Goal: Submit feedback/report problem: Submit feedback/report problem

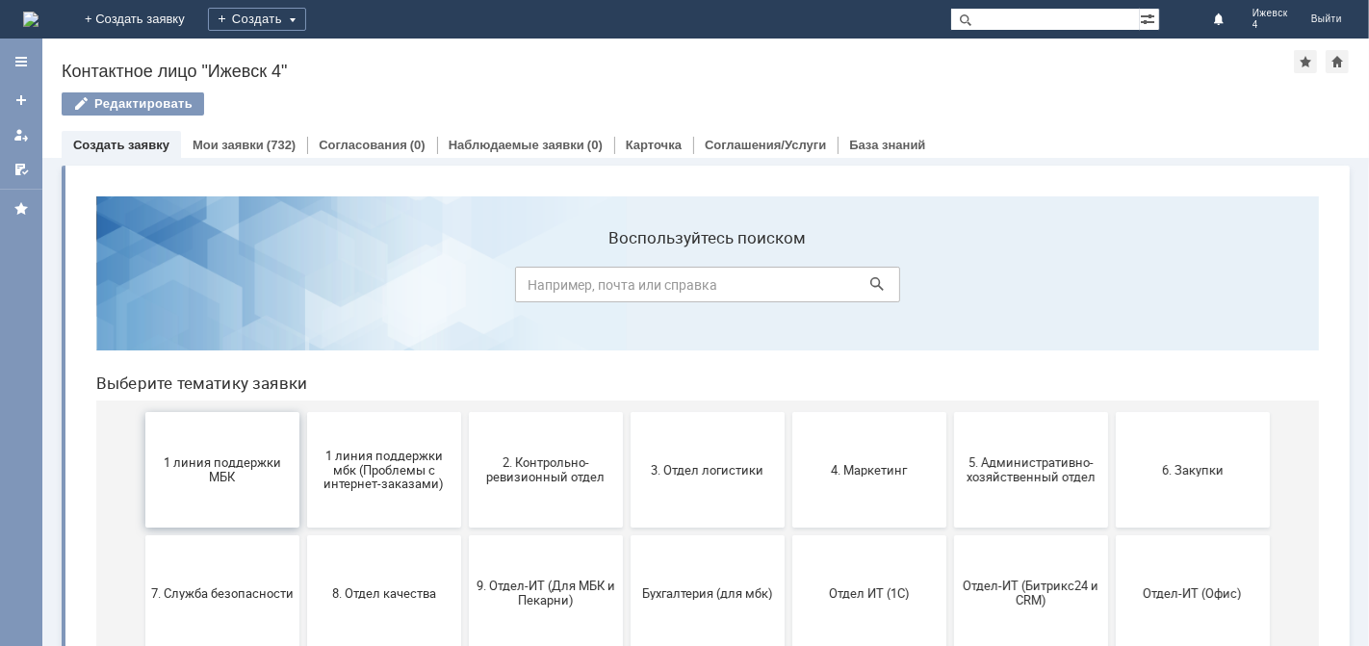
click at [188, 454] on span "1 линия поддержки МБК" at bounding box center [221, 468] width 142 height 29
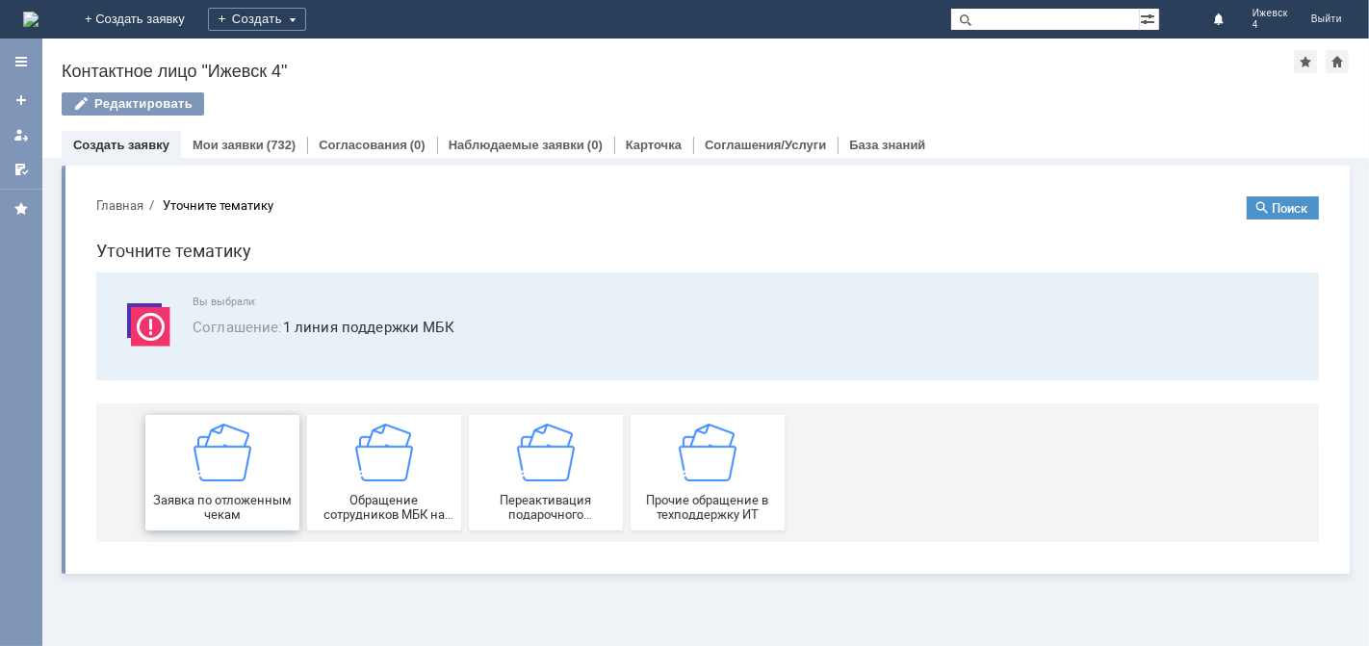
click at [201, 449] on img at bounding box center [222, 452] width 58 height 58
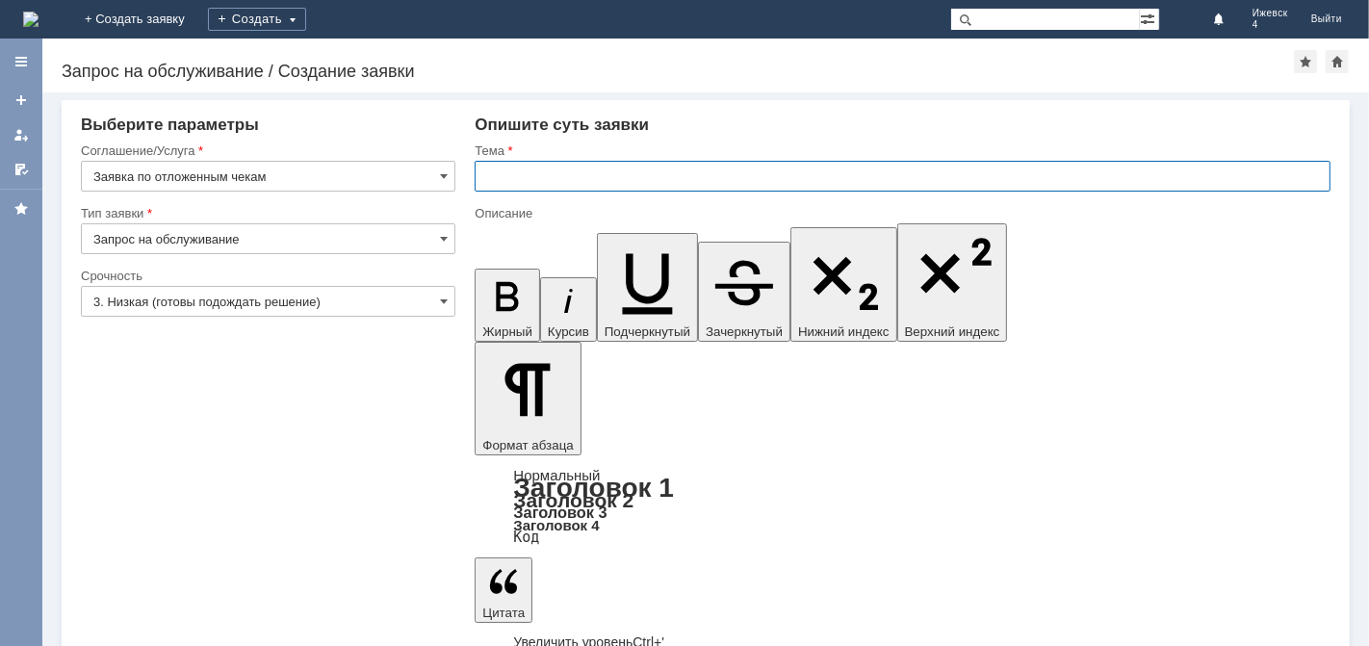
click at [552, 173] on input "text" at bounding box center [903, 176] width 856 height 31
type input "МБК Ижевск 4 отложенные чеки за [DATE]"
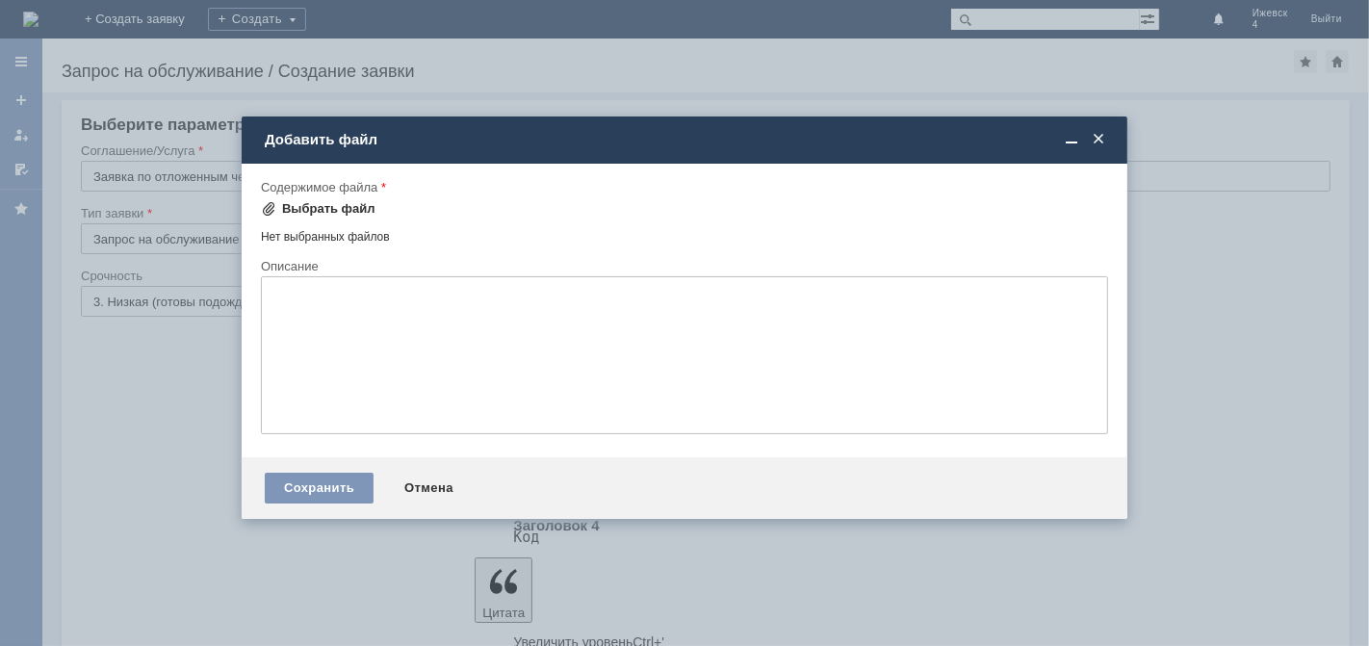
click at [326, 202] on div "Выбрать файл" at bounding box center [328, 208] width 93 height 15
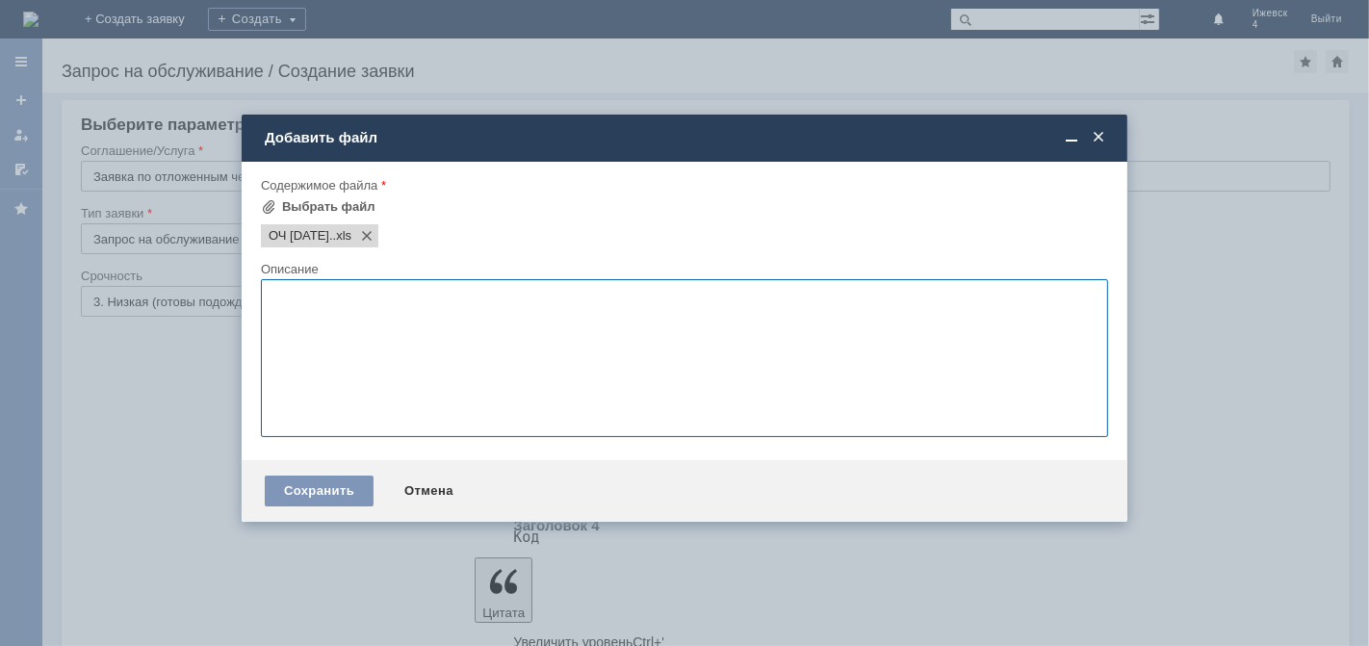
click at [285, 316] on textarea at bounding box center [684, 358] width 847 height 158
drag, startPoint x: 867, startPoint y: 290, endPoint x: 270, endPoint y: 300, distance: 597.8
click at [270, 300] on textarea "Добрый день! Прошу отменить отложенные чеки за [DATE] по МБК Ижевск 4." at bounding box center [684, 358] width 847 height 158
type textarea "Добрый день! Прошу отменить отложенные чеки за [DATE] по МБК Ижевск 4."
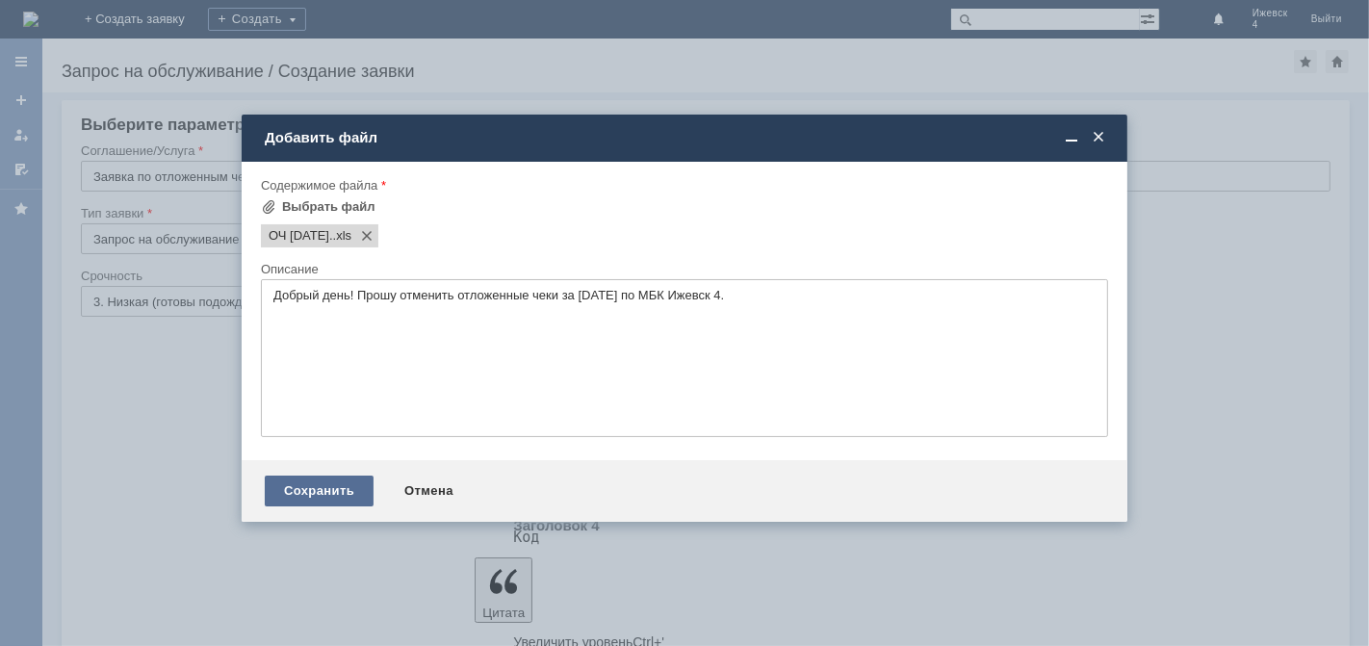
click at [321, 498] on div "Сохранить" at bounding box center [319, 490] width 109 height 31
